Goal: Navigation & Orientation: Find specific page/section

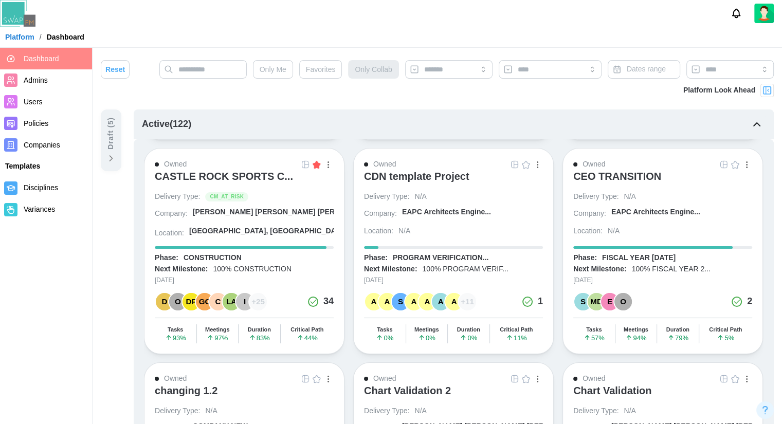
scroll to position [103, 0]
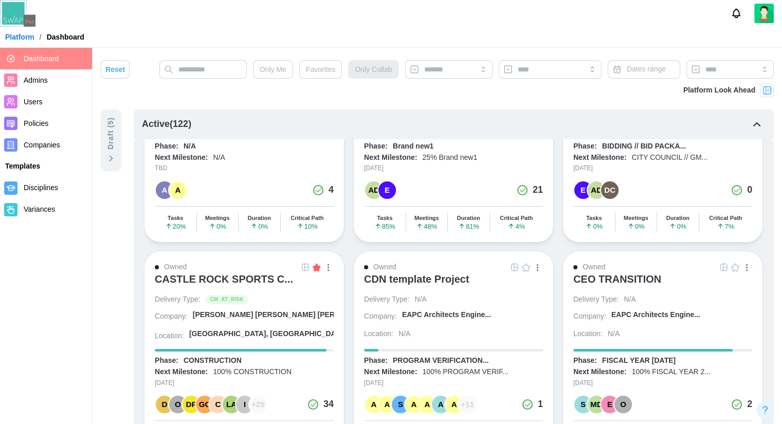
click at [242, 403] on div "I" at bounding box center [244, 404] width 17 height 17
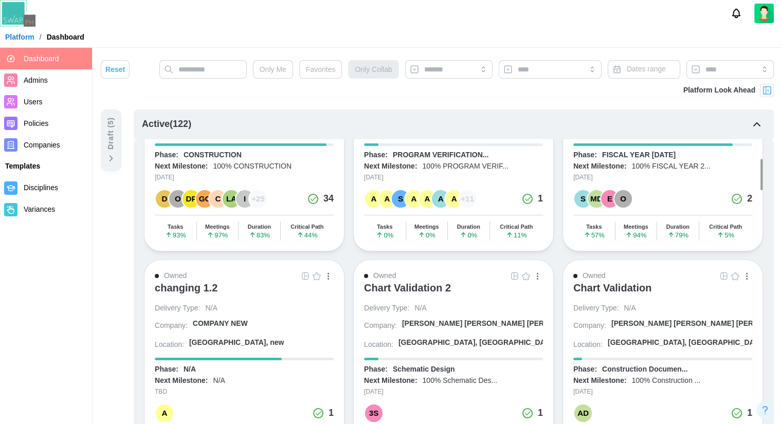
click at [13, 99] on icon at bounding box center [12, 99] width 1 height 3
